Goal: Communication & Community: Ask a question

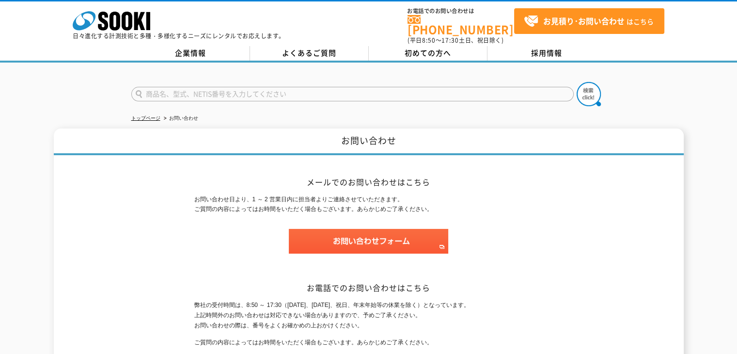
scroll to position [97, 0]
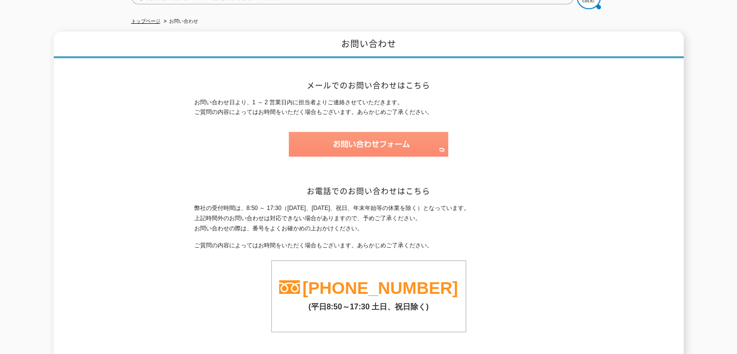
click at [383, 138] on img at bounding box center [368, 144] width 159 height 25
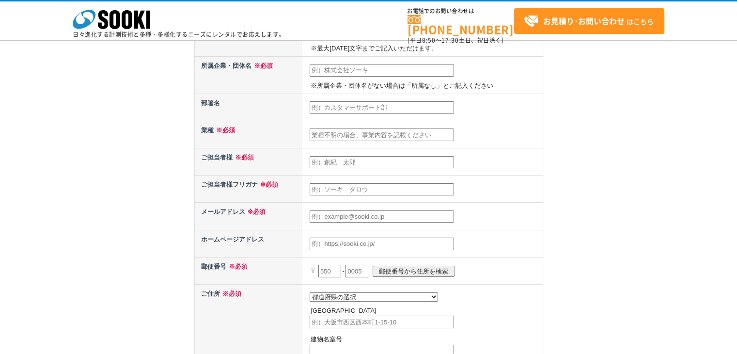
scroll to position [145, 0]
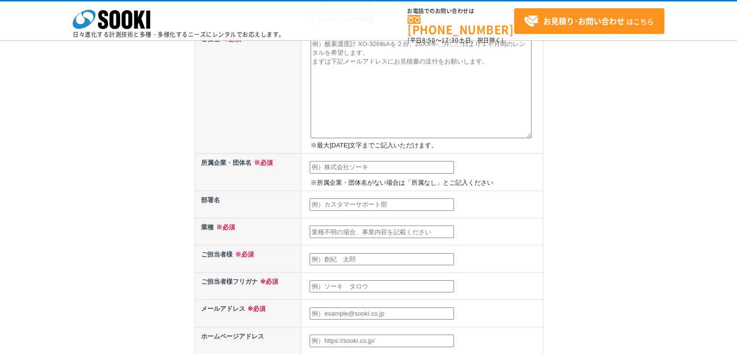
click at [380, 108] on textarea at bounding box center [420, 88] width 221 height 100
paste textarea ""はじめまして、海外向けに日本の技術を紹介しています、ジネス合同会社の桜井正徳と申します。 弊社では、サウジアラビアを始め、世界に向けて日本の技術を紹介するお…"
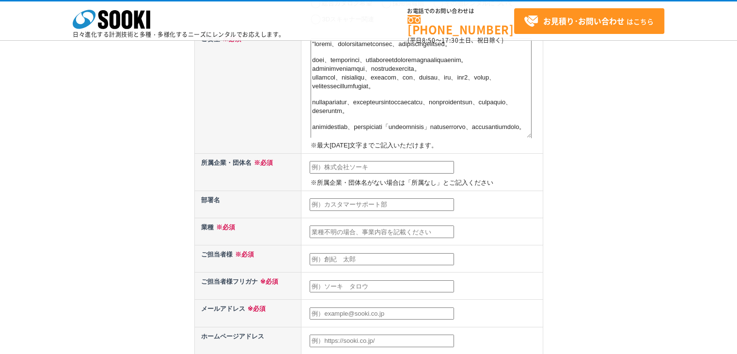
scroll to position [144, 0]
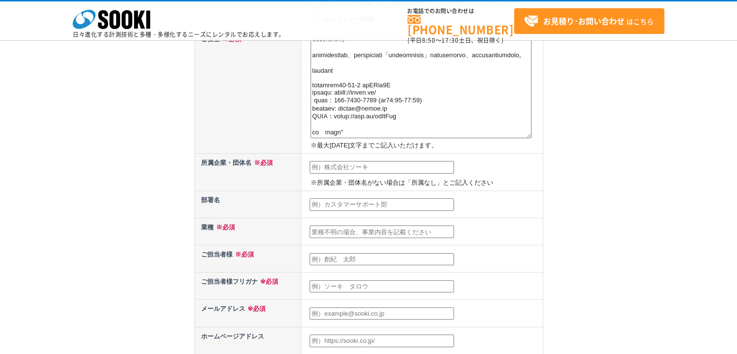
type textarea ""はじめまして、海外向けに日本の技術を紹介しています、ジネス合同会社の桜井正徳と申します。 弊社では、サウジアラビアを始め、世界に向けて日本の技術を紹介するお…"
click at [399, 168] on input "text" at bounding box center [381, 167] width 144 height 13
type input "ジネス合同会社"
type input "桜井　正徳"
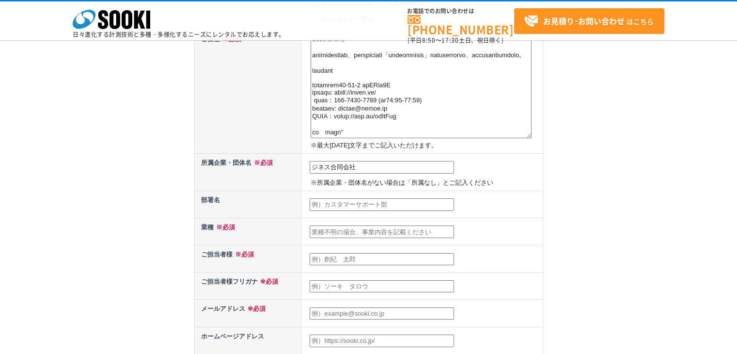
type input "export@jines.jp"
type input "104"
select select "13"
type input "中央区銀座7丁目13番20号　銀座THビル 9階"
type input "銀座THビル 9階"
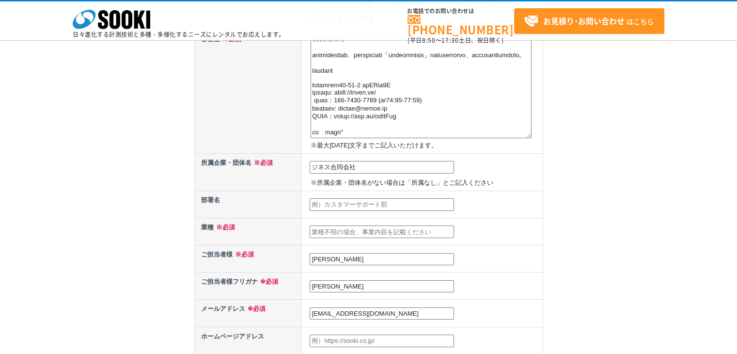
click at [332, 228] on input "text" at bounding box center [381, 231] width 144 height 13
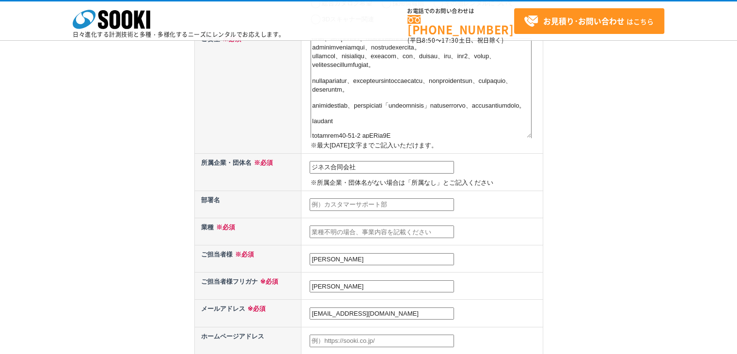
scroll to position [0, 0]
